Goal: Contribute content: Add original content to the website for others to see

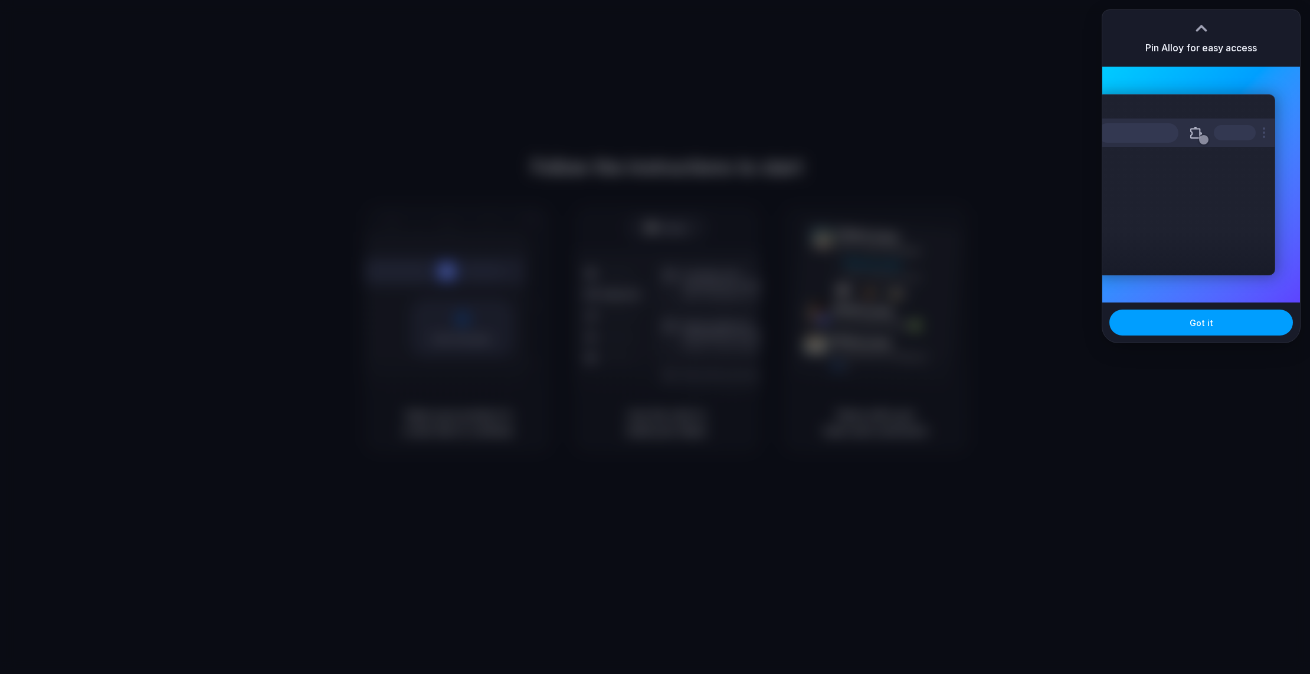
click at [1199, 321] on span "Got it" at bounding box center [1201, 323] width 24 height 12
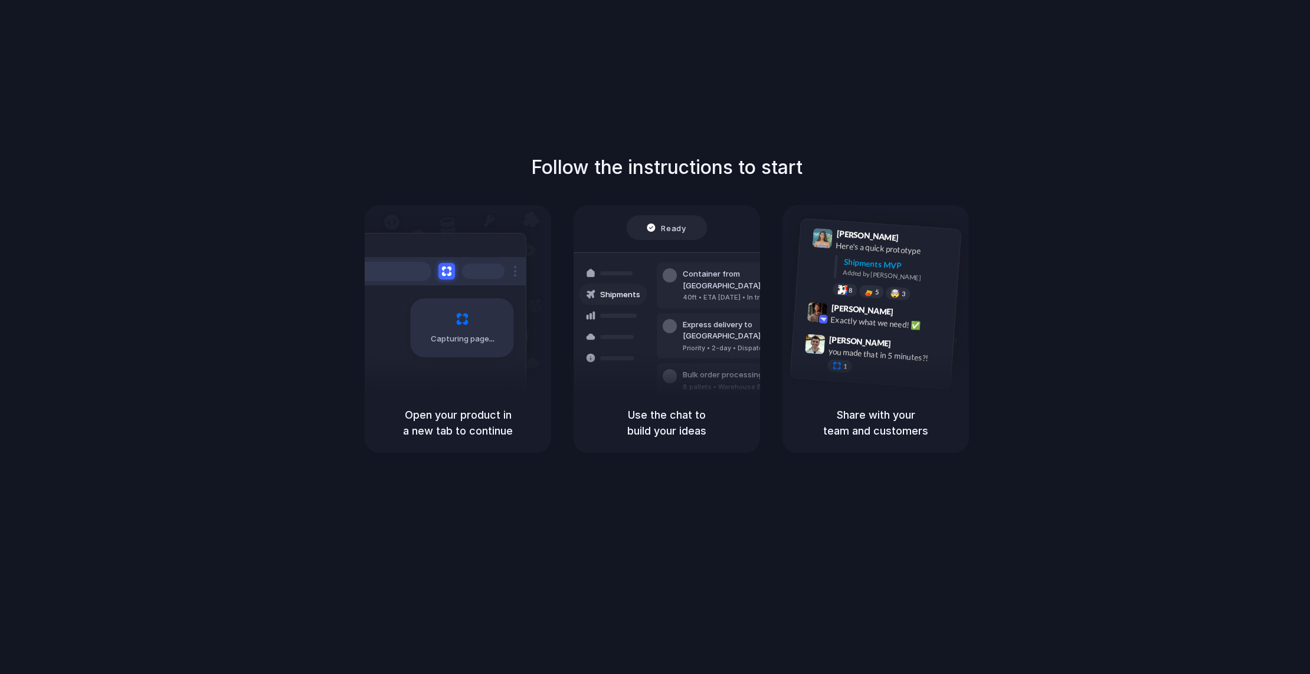
click at [455, 302] on div "Capturing page" at bounding box center [462, 328] width 103 height 59
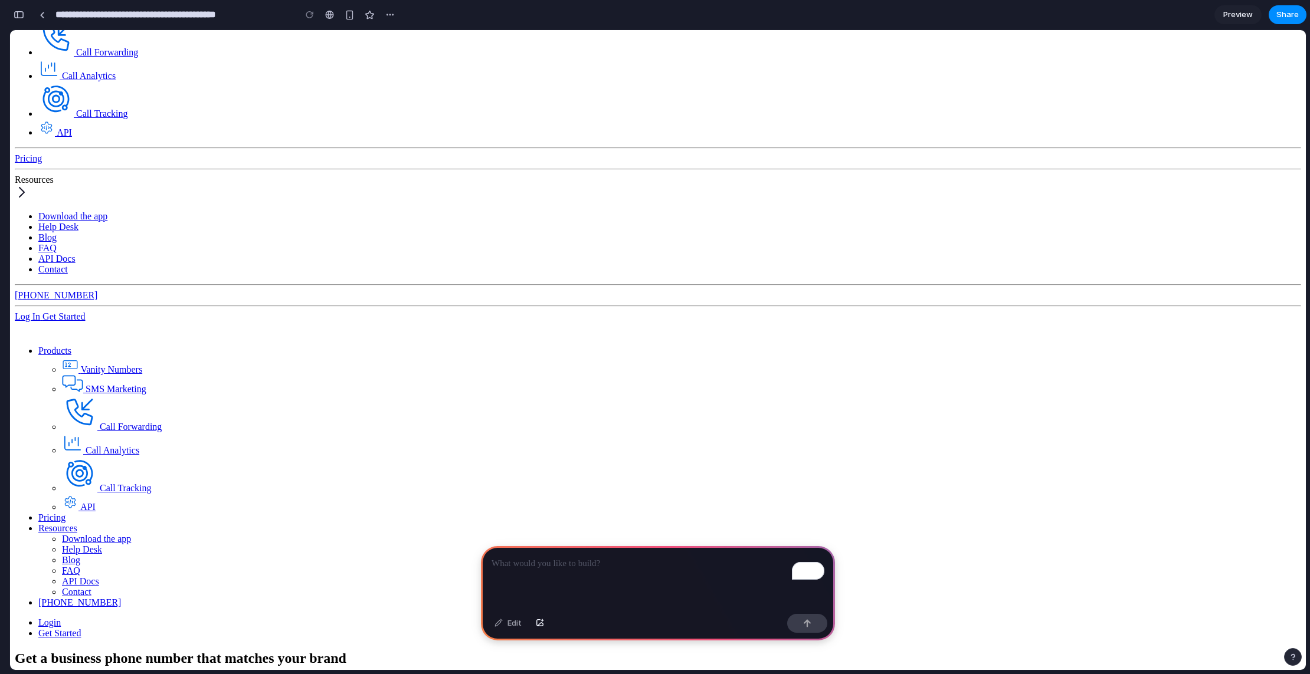
scroll to position [103, 0]
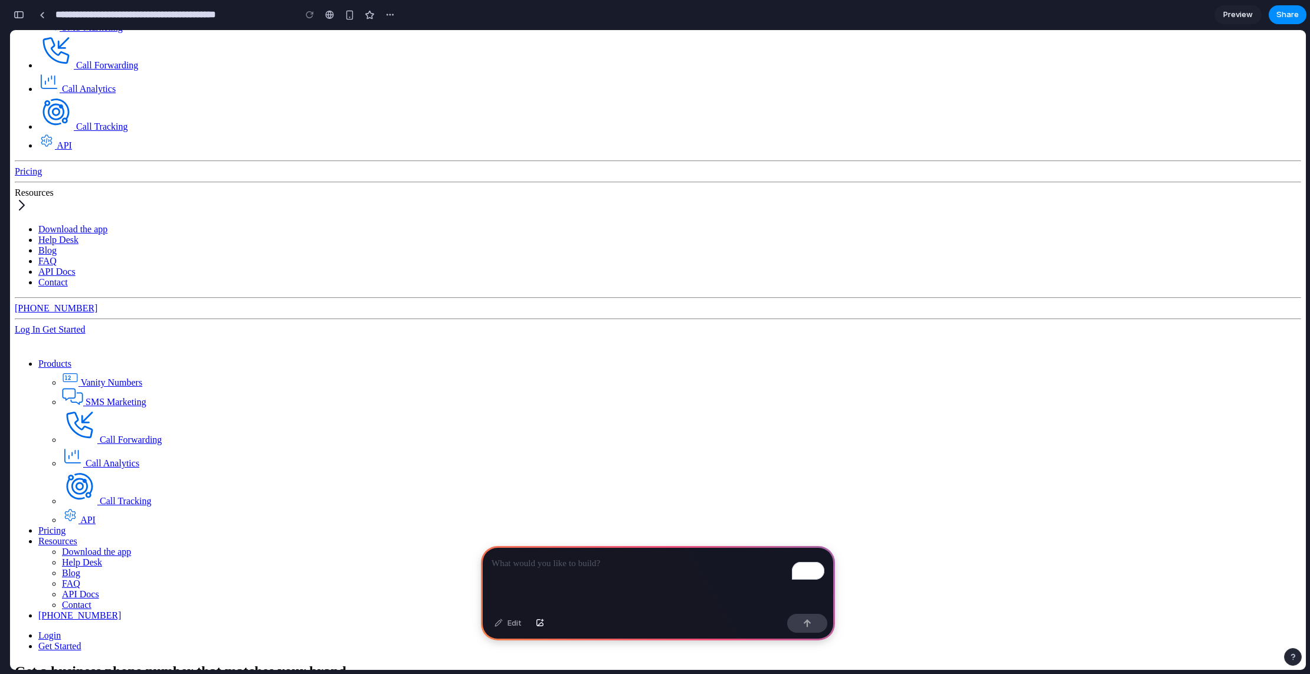
click at [581, 575] on div "To enrich screen reader interactions, please activate Accessibility in Grammarl…" at bounding box center [658, 577] width 354 height 63
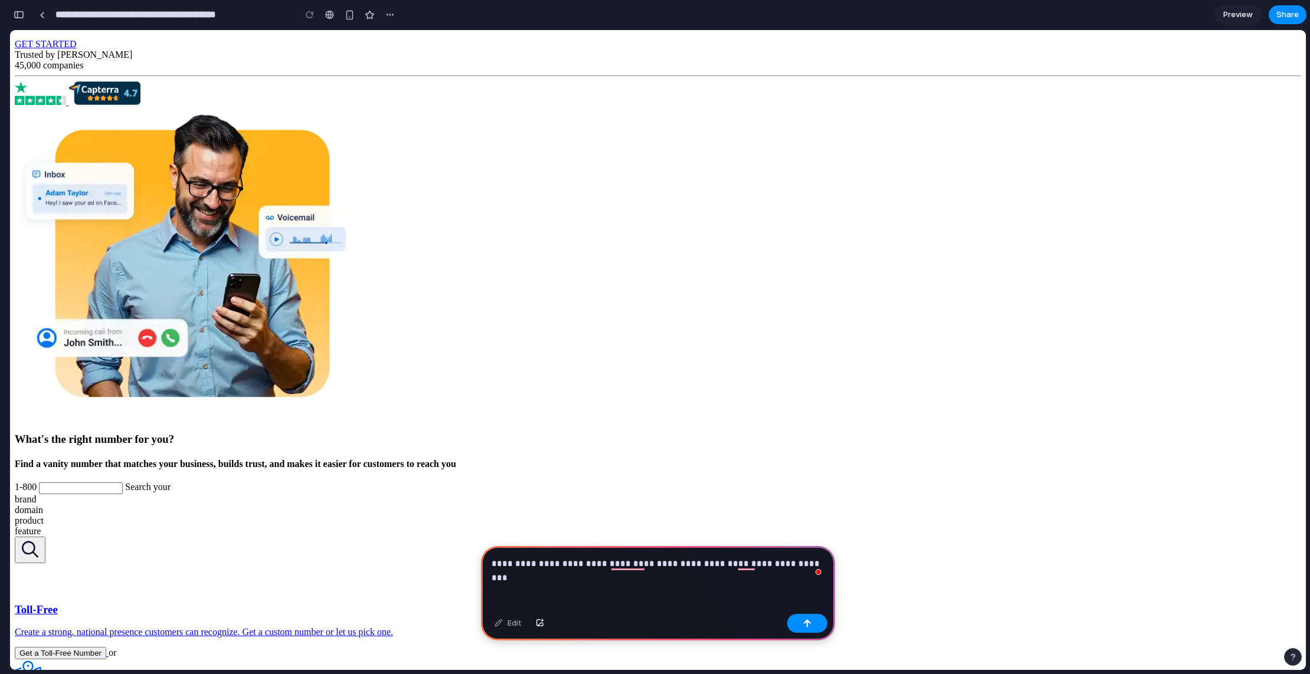
scroll to position [783, 0]
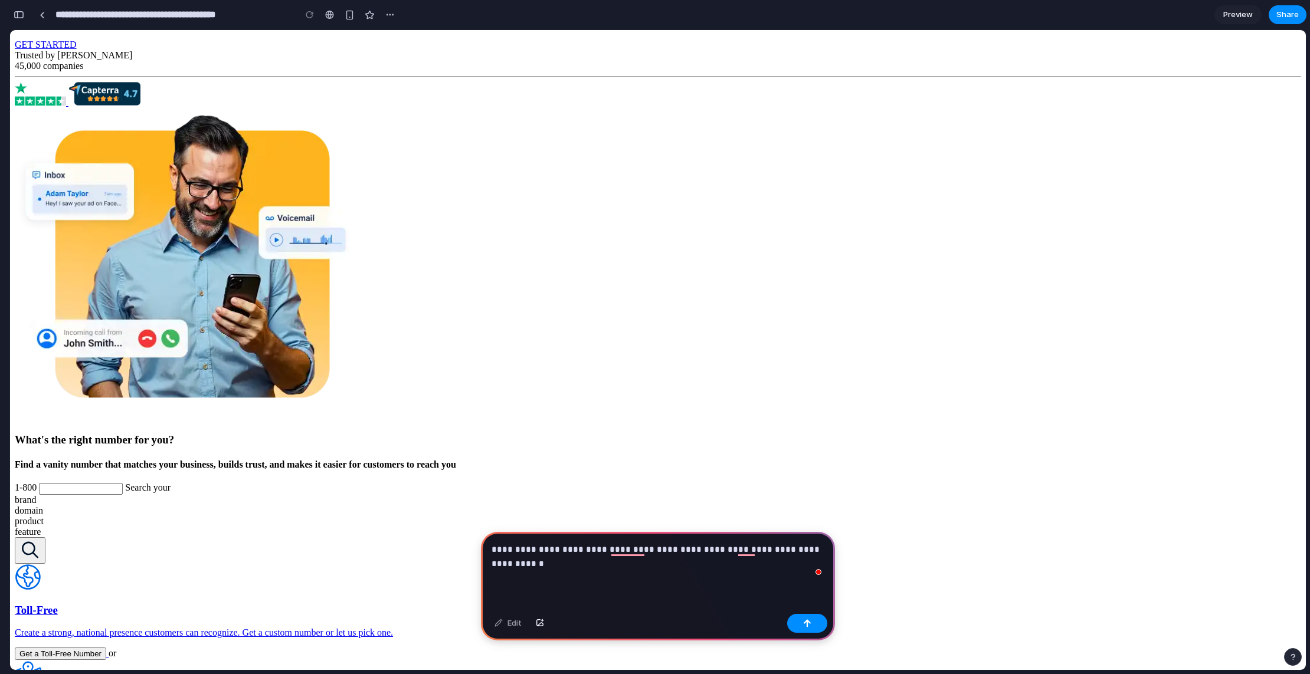
click at [758, 549] on p "**********" at bounding box center [657, 557] width 333 height 28
click at [755, 550] on p "**********" at bounding box center [657, 557] width 333 height 28
click at [814, 625] on button "button" at bounding box center [807, 623] width 40 height 19
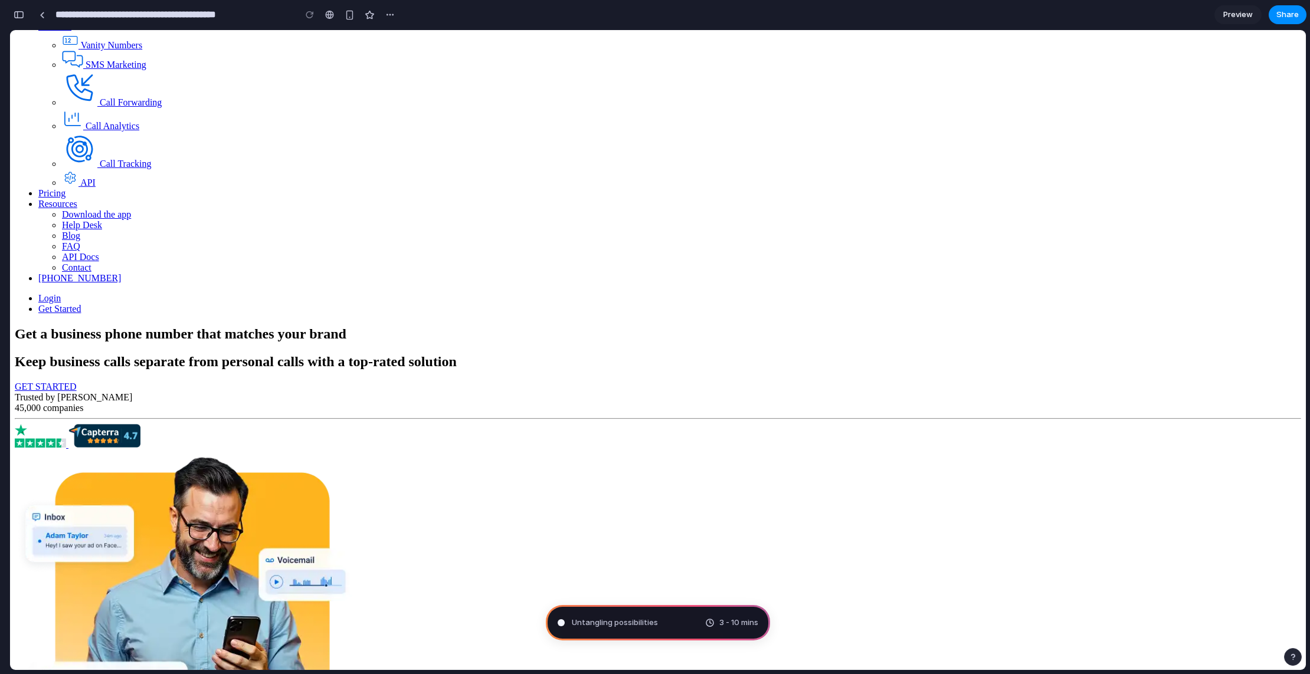
scroll to position [0, 0]
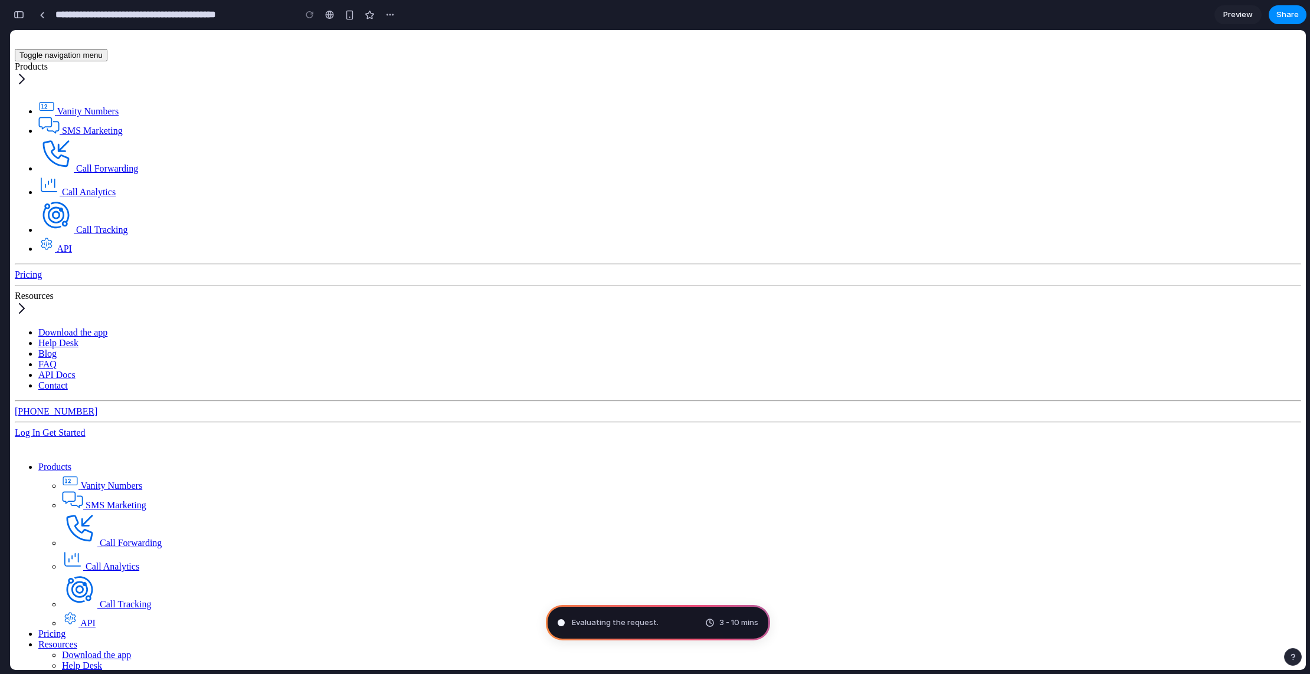
type input "**********"
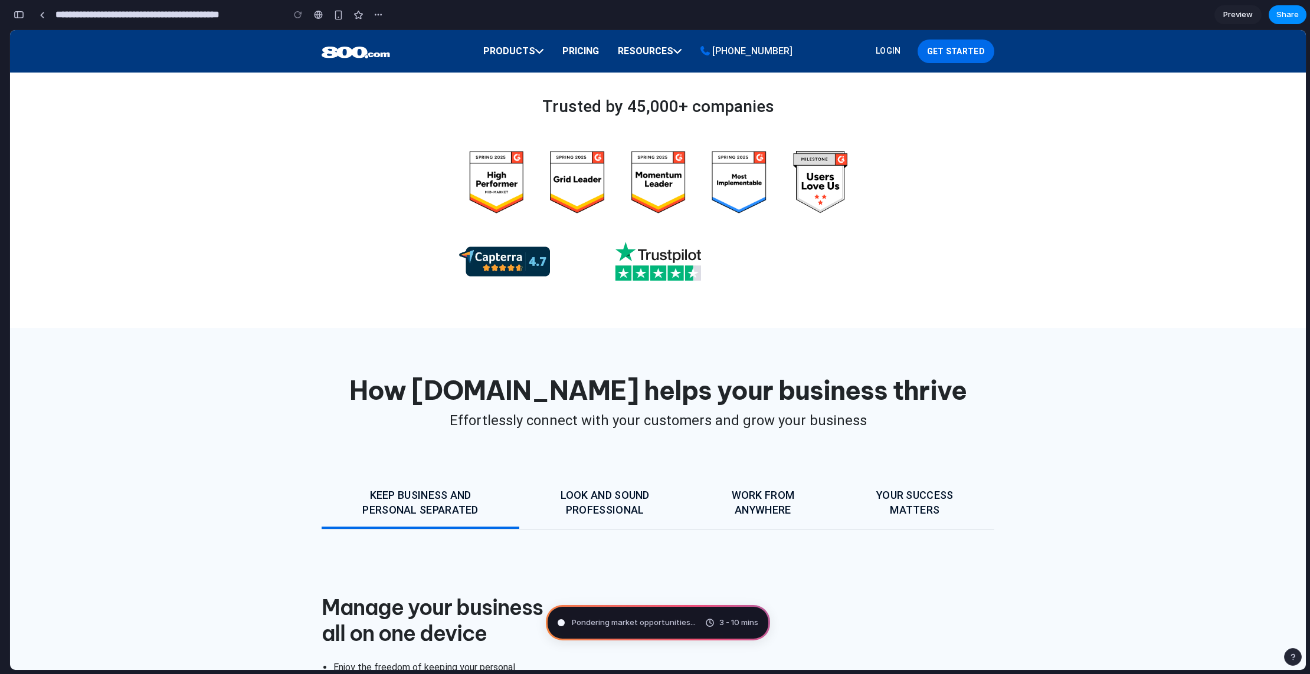
scroll to position [856, 0]
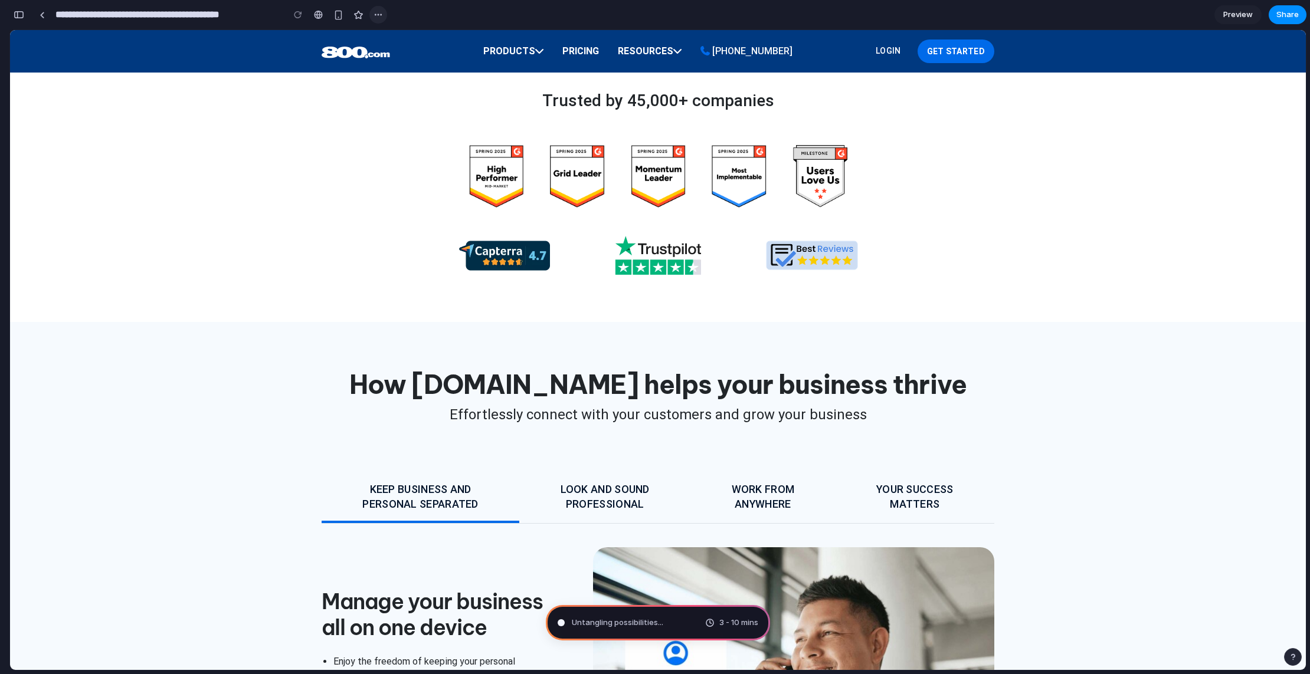
click at [373, 15] on div "button" at bounding box center [377, 14] width 9 height 9
click at [373, 15] on div "Duplicate Delete" at bounding box center [655, 337] width 1310 height 674
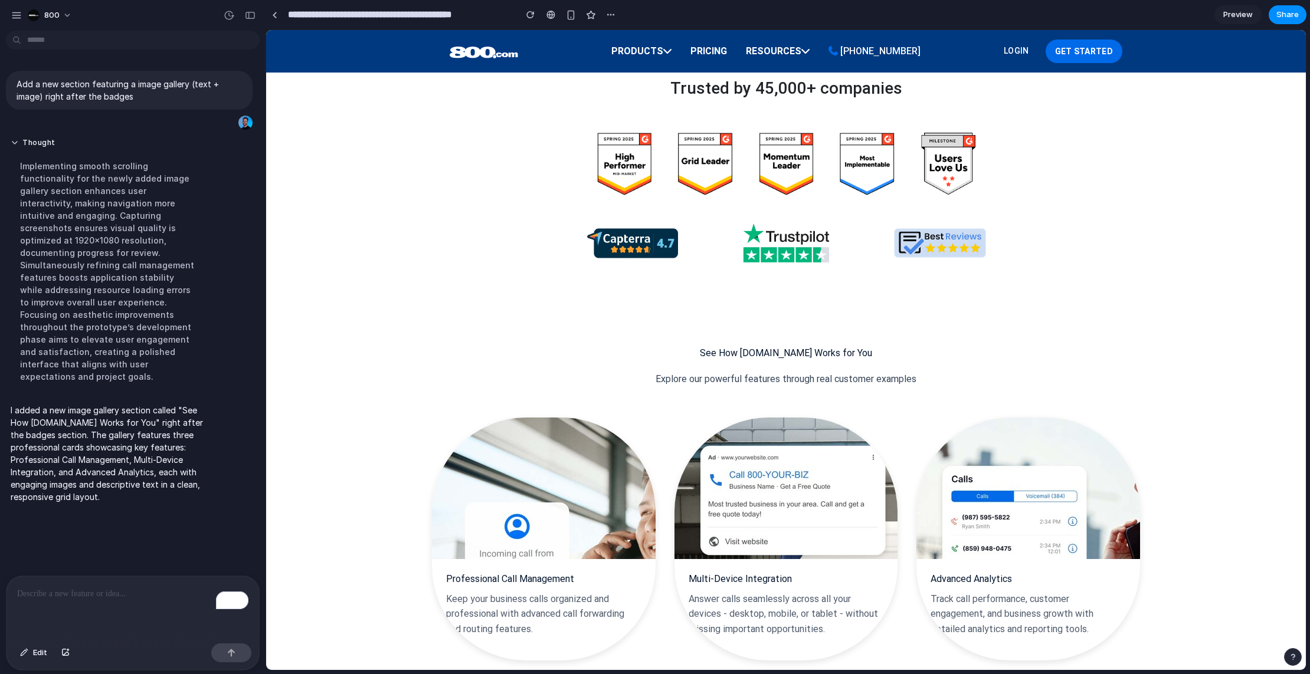
scroll to position [843, 0]
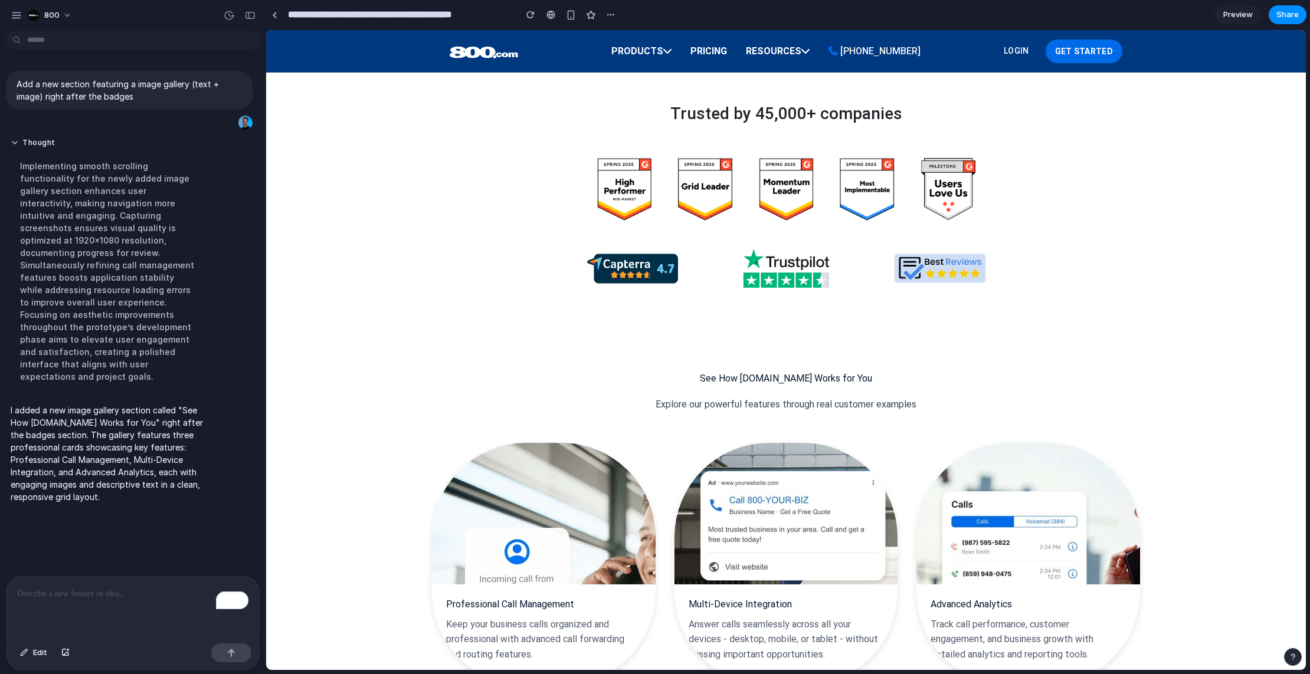
click at [113, 607] on div "To enrich screen reader interactions, please activate Accessibility in Grammarl…" at bounding box center [132, 607] width 253 height 63
click at [229, 646] on button "button" at bounding box center [231, 653] width 40 height 19
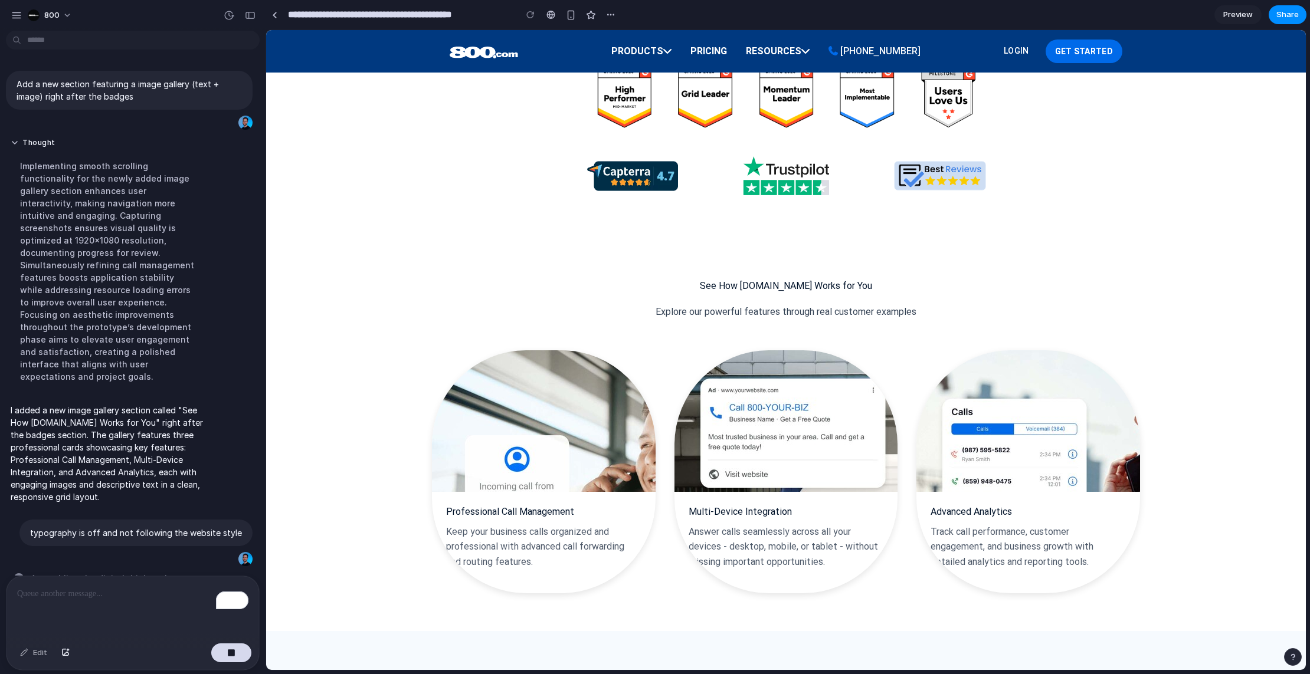
scroll to position [983, 0]
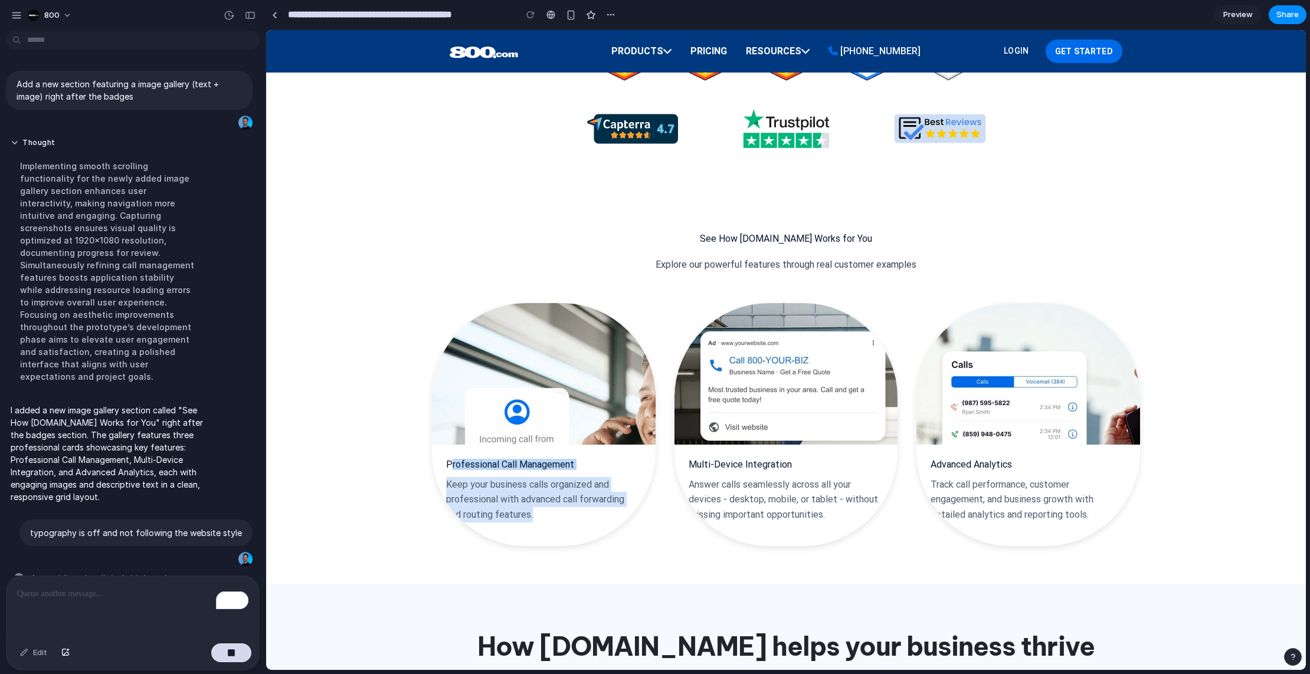
drag, startPoint x: 507, startPoint y: 471, endPoint x: 478, endPoint y: 499, distance: 39.6
click at [564, 520] on div "Professional Call Management Keep your business calls organized and professiona…" at bounding box center [544, 495] width 224 height 101
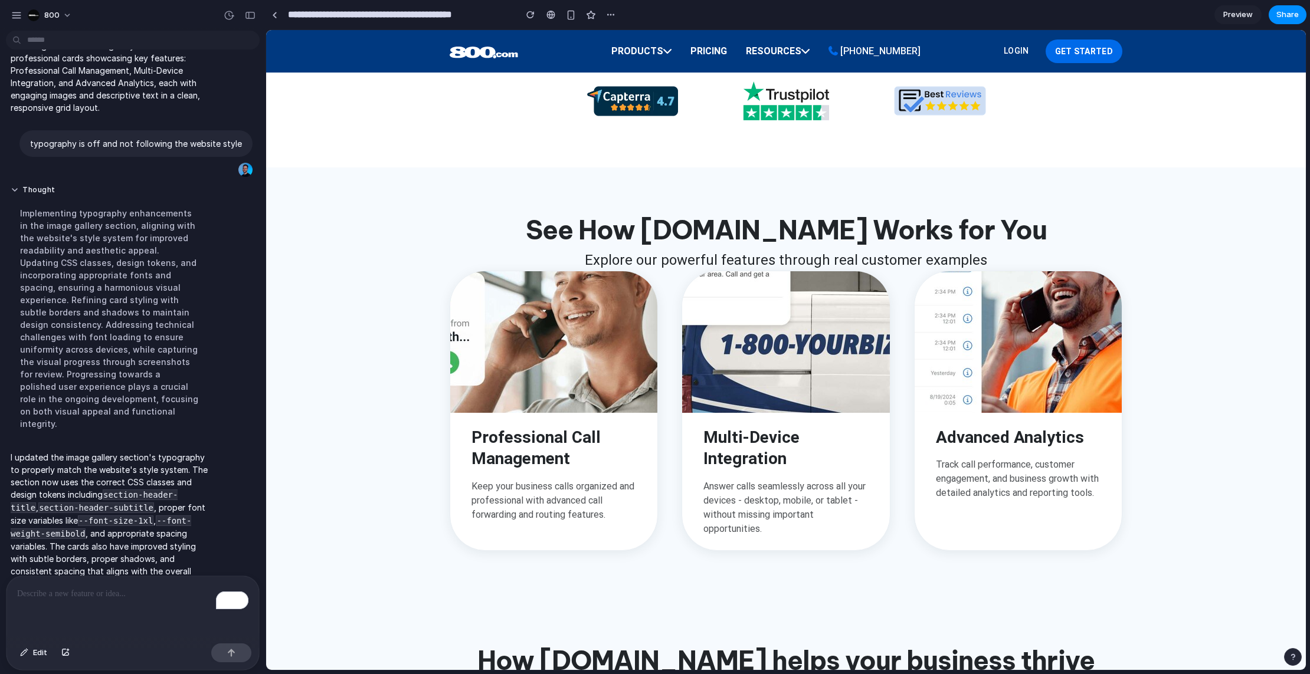
scroll to position [1003, 0]
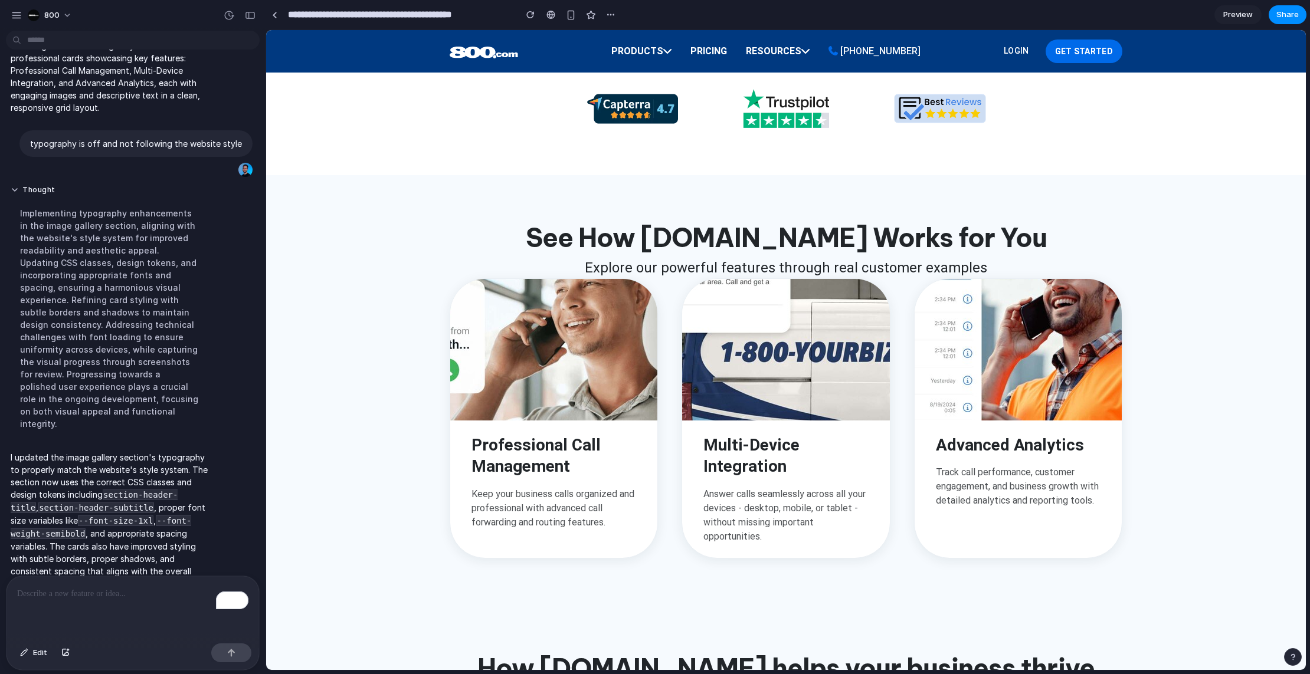
click at [132, 594] on p "To enrich screen reader interactions, please activate Accessibility in Grammarl…" at bounding box center [132, 594] width 231 height 14
click at [232, 655] on div "button" at bounding box center [231, 653] width 8 height 8
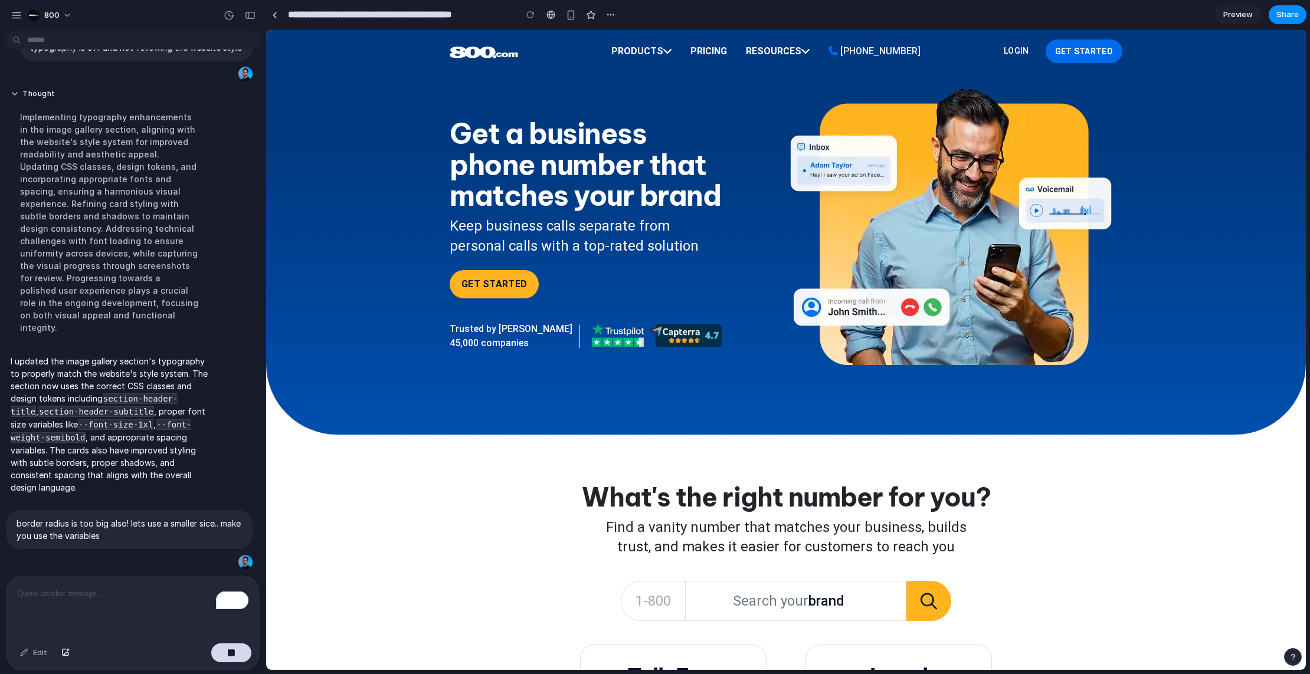
scroll to position [0, 0]
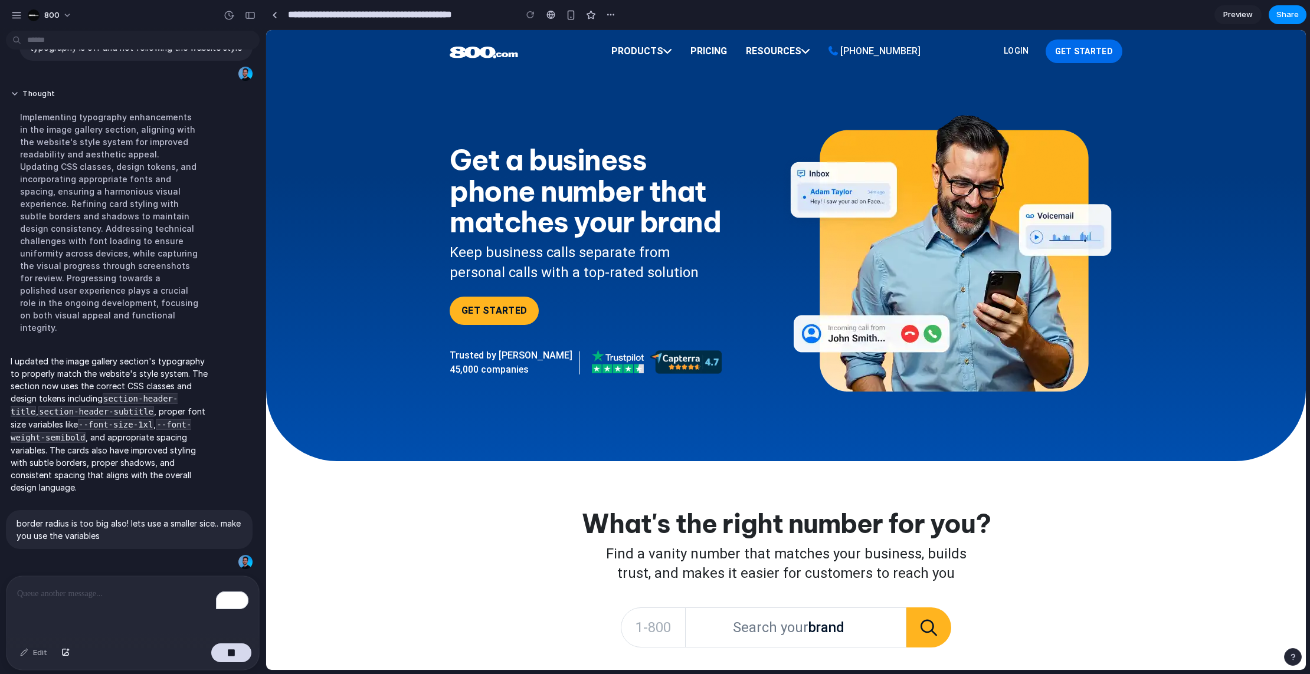
click at [648, 53] on link "Products" at bounding box center [642, 52] width 70 height 24
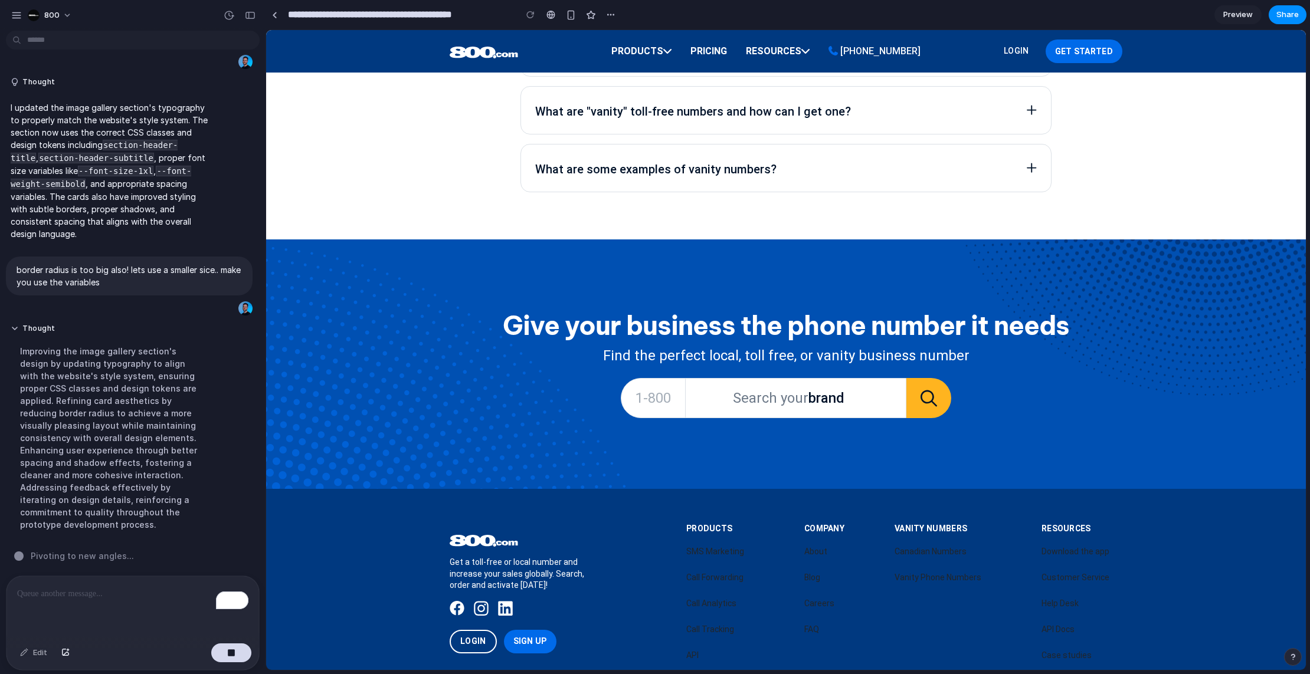
scroll to position [3867, 0]
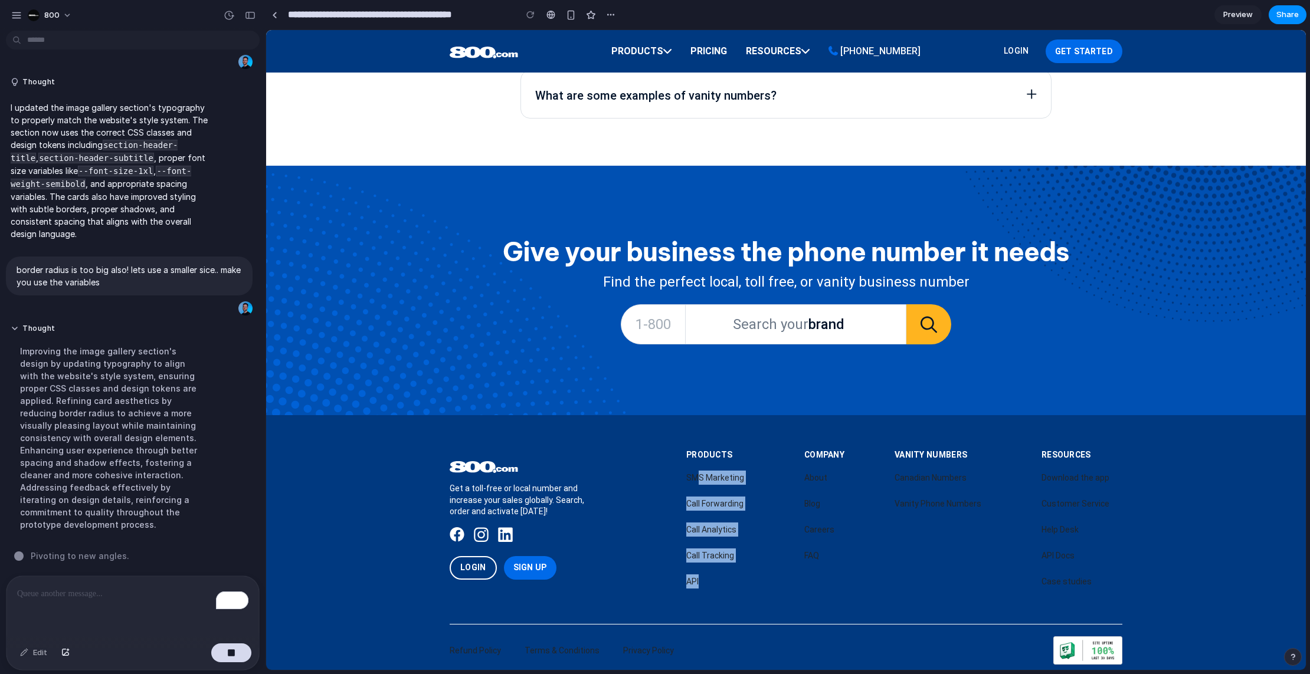
drag, startPoint x: 706, startPoint y: 463, endPoint x: 538, endPoint y: 575, distance: 202.1
click at [773, 588] on div "Get a toll-free or local number and increase your sales globally. Search, order…" at bounding box center [786, 558] width 673 height 215
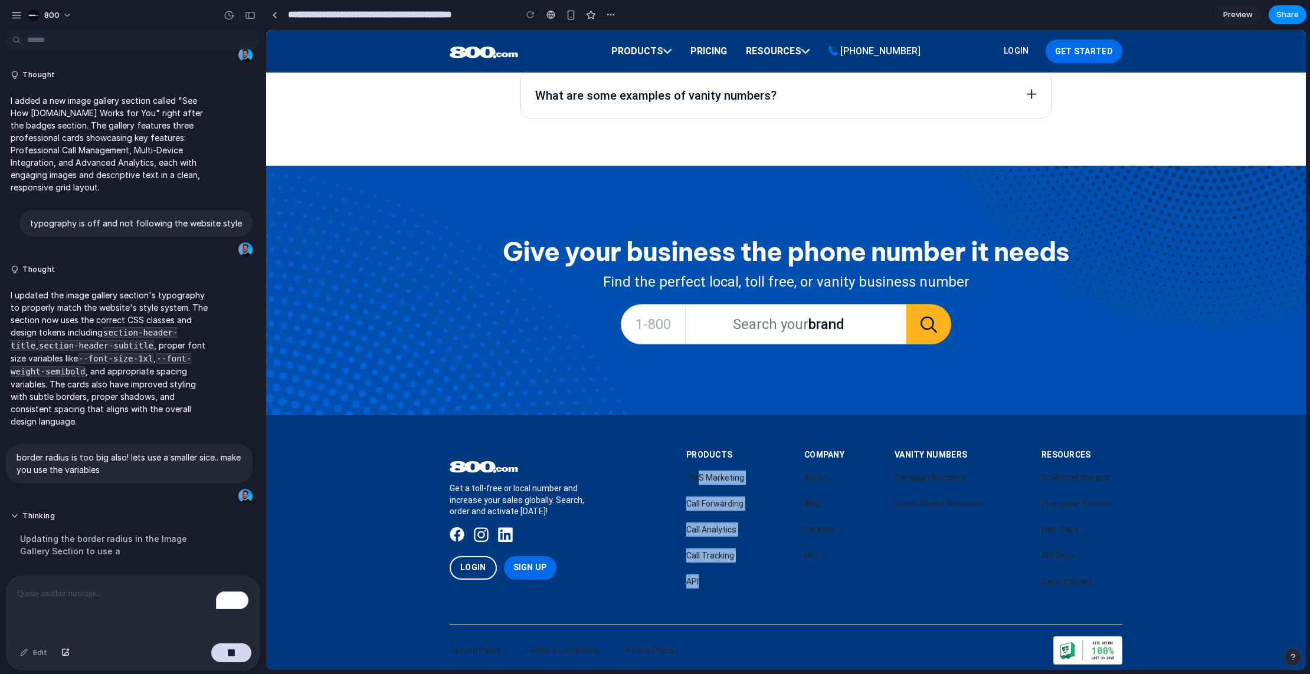
scroll to position [68, 0]
